Goal: Use online tool/utility: Utilize a website feature to perform a specific function

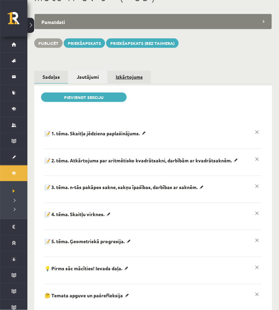
click at [130, 71] on link "Izkārtojums" at bounding box center [129, 77] width 43 height 13
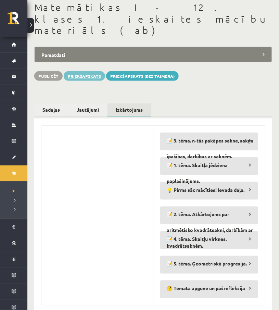
click at [91, 71] on link "Priekšapskats" at bounding box center [84, 76] width 41 height 10
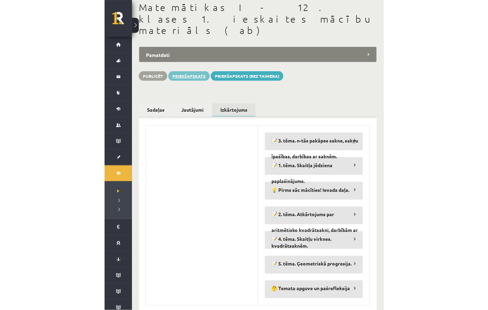
scroll to position [31, 0]
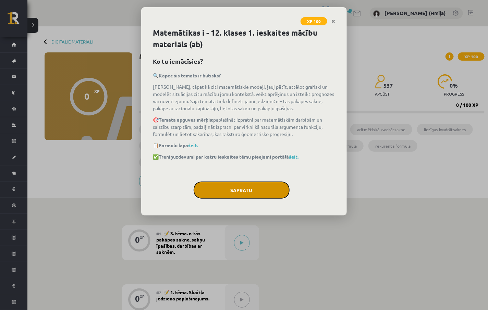
click at [256, 185] on button "Sapratu" at bounding box center [241, 189] width 96 height 17
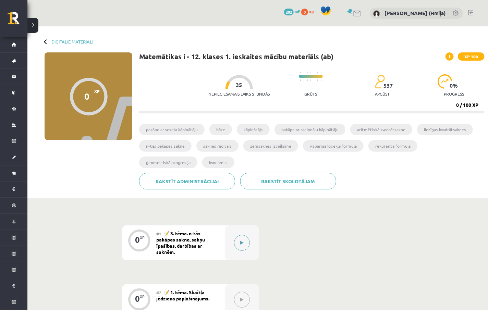
click at [240, 243] on icon at bounding box center [241, 243] width 3 height 4
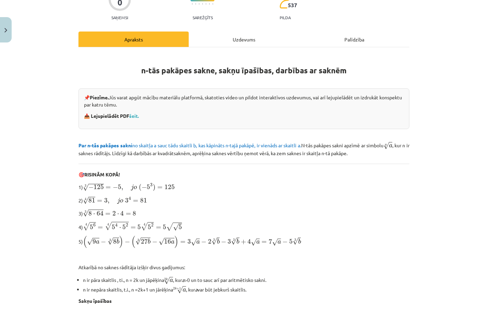
scroll to position [67, 0]
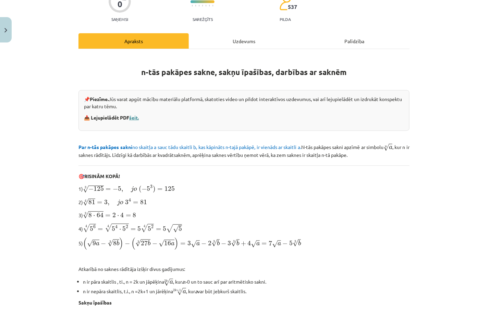
click at [135, 117] on link "šeit." at bounding box center [134, 117] width 10 height 6
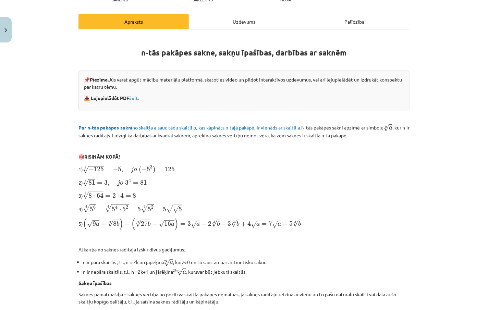
scroll to position [0, 0]
